Goal: Navigation & Orientation: Go to known website

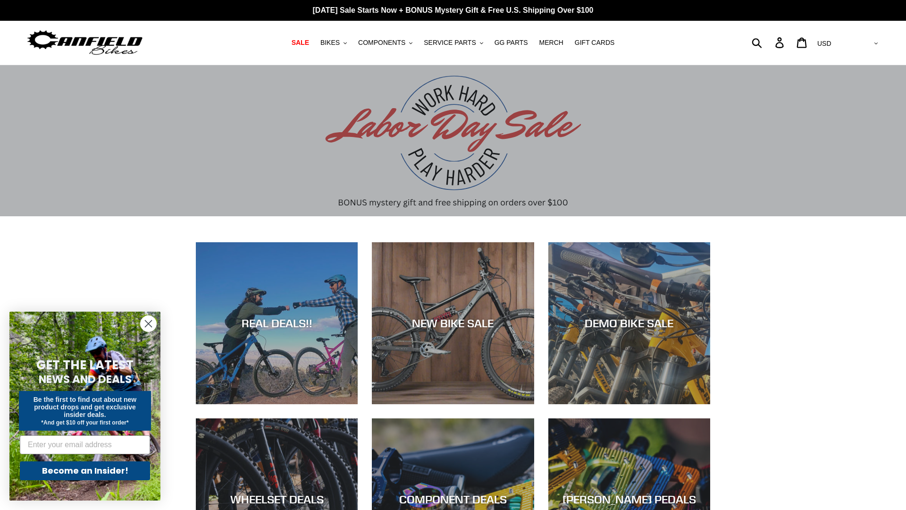
scroll to position [1557, 0]
